Goal: Check status: Check status

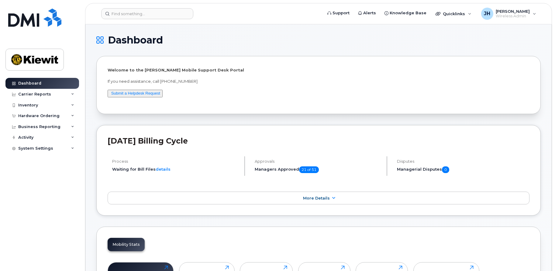
drag, startPoint x: 143, startPoint y: 205, endPoint x: 145, endPoint y: 189, distance: 16.9
click at [143, 205] on div "September 2025 Billing Cycle Process Waiting for Bill Files details Approvals M…" at bounding box center [318, 170] width 445 height 91
click at [40, 113] on div "Hardware Ordering" at bounding box center [38, 115] width 41 height 5
click at [30, 137] on div "Orders" at bounding box center [28, 138] width 15 height 5
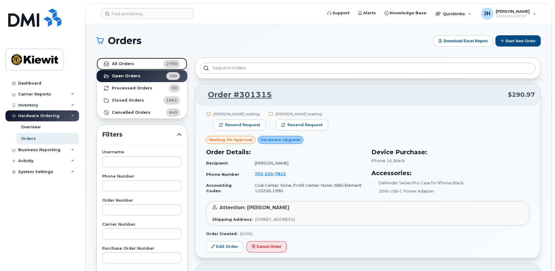
click at [129, 67] on link "All Orders 2769" at bounding box center [142, 64] width 91 height 12
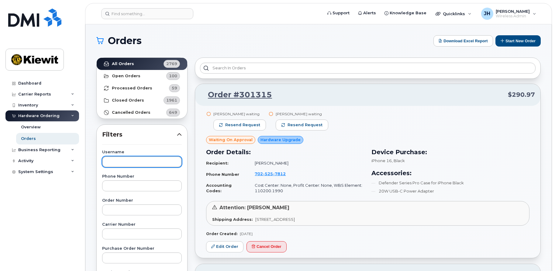
click at [121, 162] on input "text" at bounding box center [142, 161] width 80 height 11
type input "[PERSON_NAME]"
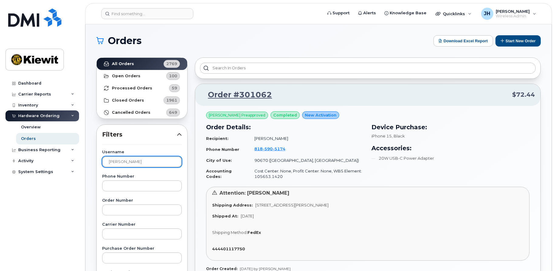
scroll to position [61, 0]
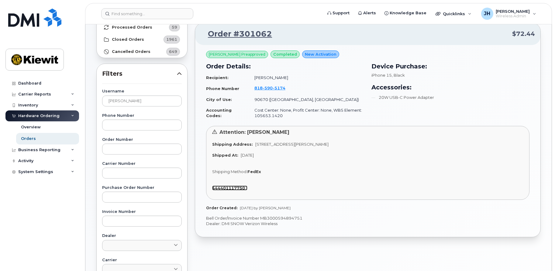
click at [230, 189] on strong "444401117750" at bounding box center [228, 188] width 33 height 5
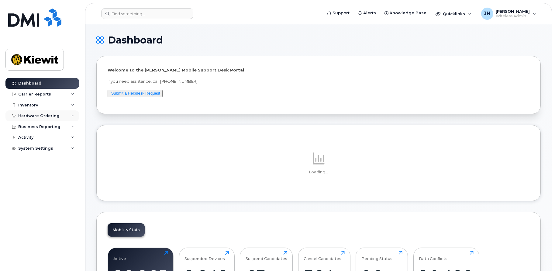
click at [32, 117] on div "Hardware Ordering" at bounding box center [38, 115] width 41 height 5
click at [31, 138] on div "Orders" at bounding box center [28, 138] width 15 height 5
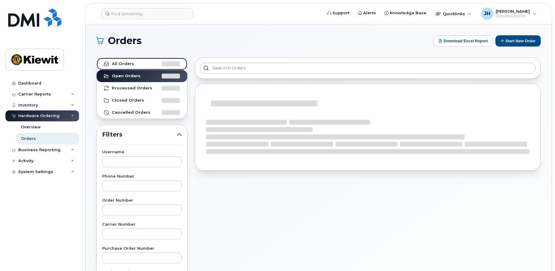
click at [124, 61] on strong "All Orders" at bounding box center [123, 63] width 22 height 5
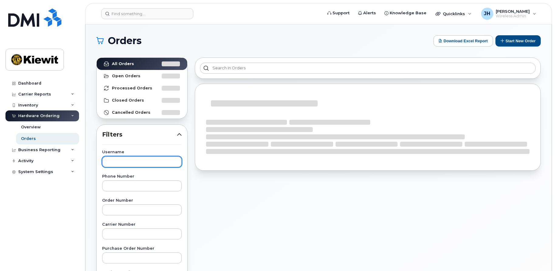
click at [124, 161] on input "text" at bounding box center [142, 161] width 80 height 11
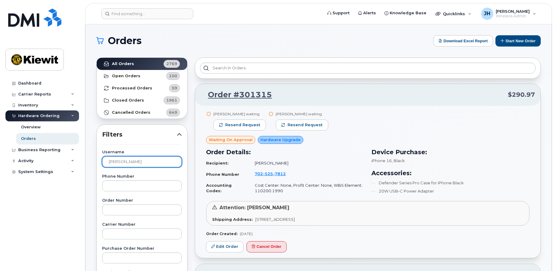
type input "juan"
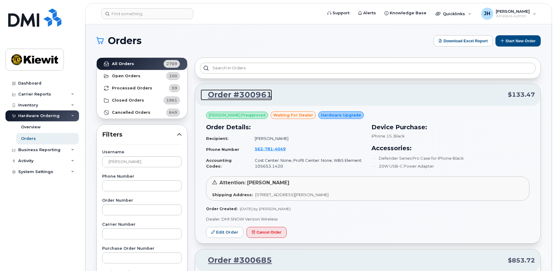
click at [248, 94] on link "Order #300961" at bounding box center [236, 94] width 71 height 11
